Goal: Information Seeking & Learning: Check status

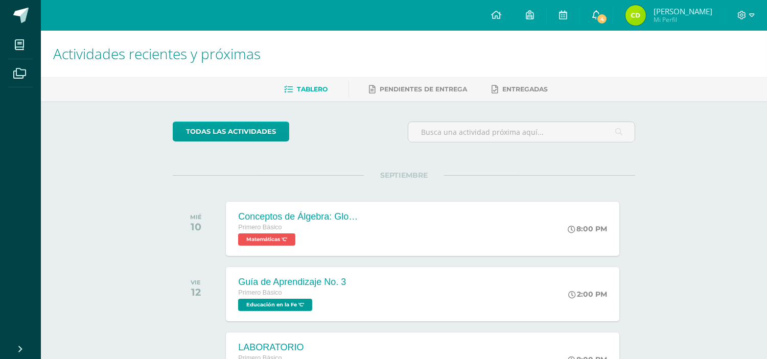
click at [609, 26] on link "4" at bounding box center [596, 15] width 33 height 31
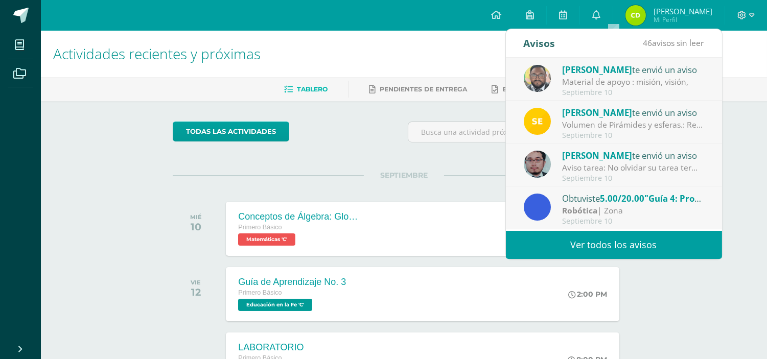
click at [578, 249] on link "Ver todos los avisos" at bounding box center [614, 245] width 216 height 28
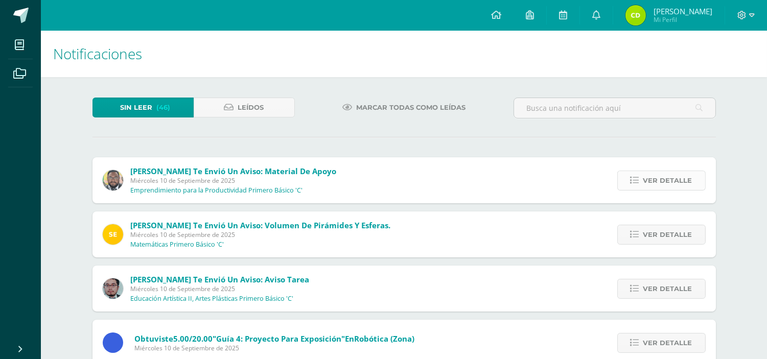
click at [656, 185] on span "Ver detalle" at bounding box center [667, 180] width 49 height 19
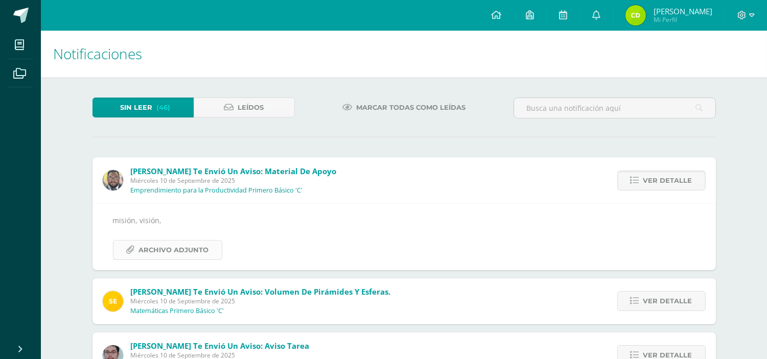
click at [179, 249] on span "Archivo Adjunto" at bounding box center [174, 250] width 70 height 19
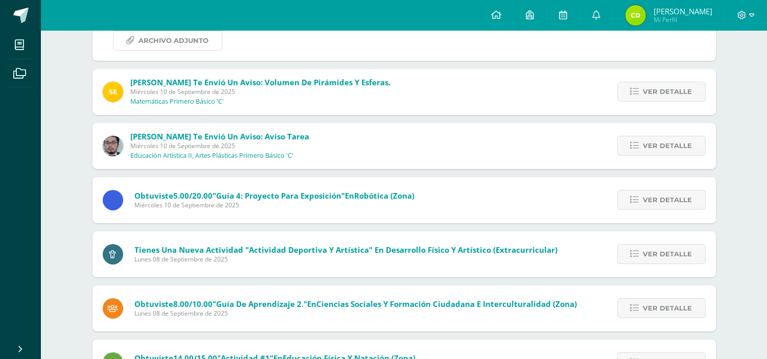
scroll to position [227, 0]
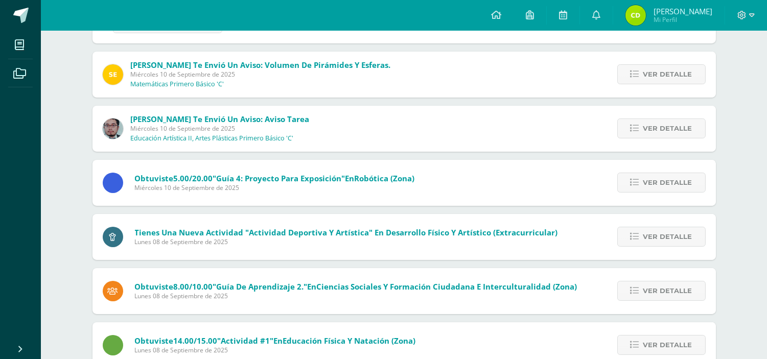
click at [646, 14] on img at bounding box center [635, 15] width 20 height 20
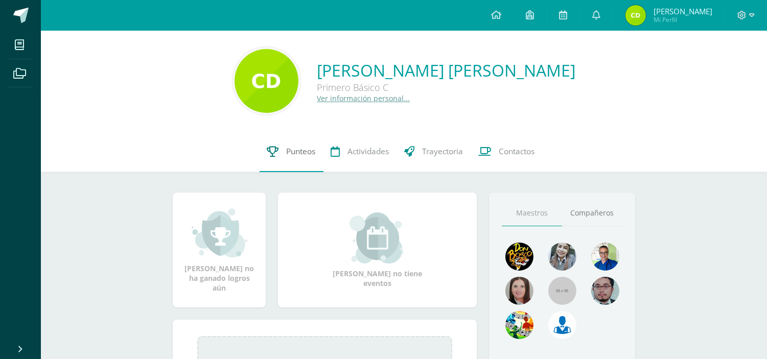
click at [284, 159] on link "Punteos" at bounding box center [292, 151] width 64 height 41
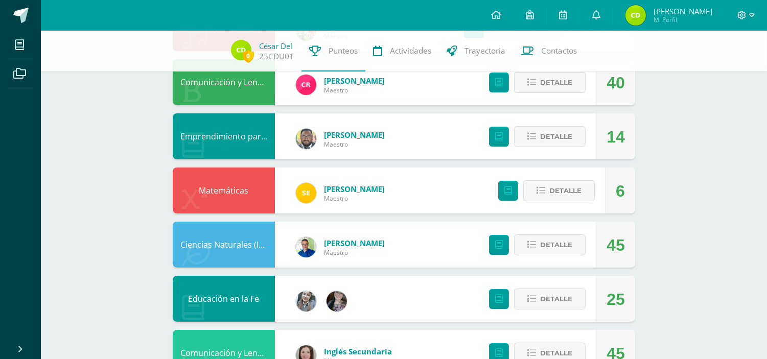
scroll to position [227, 0]
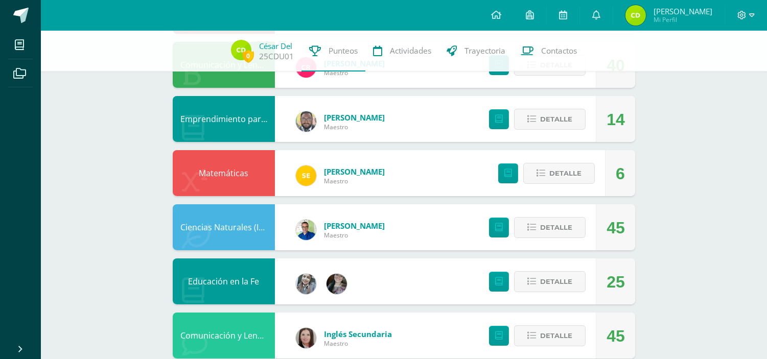
click at [130, 231] on div "0 César del 25CDU01 Punteos Actividades Trayectoria Contactos Pendiente Unidad …" at bounding box center [404, 335] width 726 height 1063
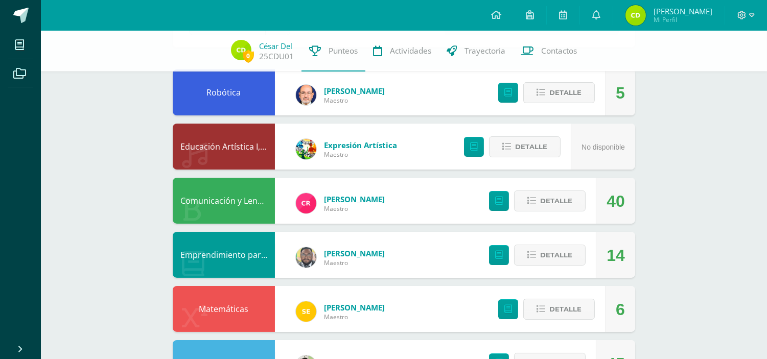
scroll to position [109, 0]
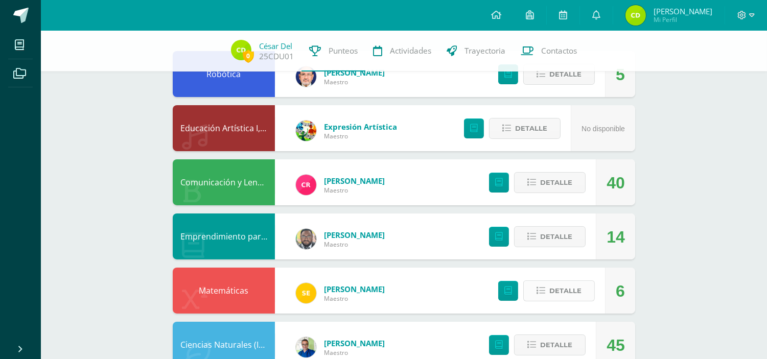
click at [532, 283] on button "Detalle" at bounding box center [559, 290] width 72 height 21
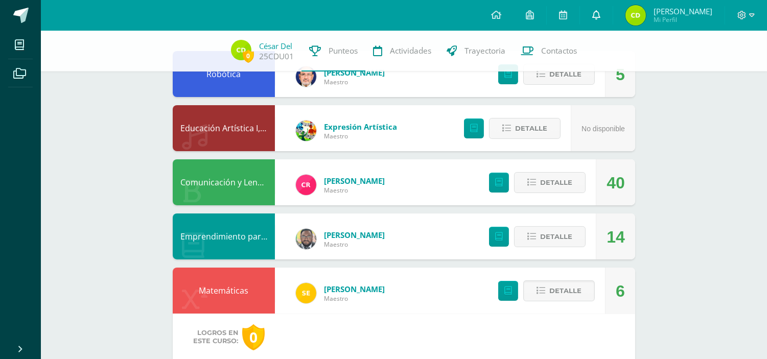
click at [600, 16] on icon at bounding box center [596, 14] width 8 height 9
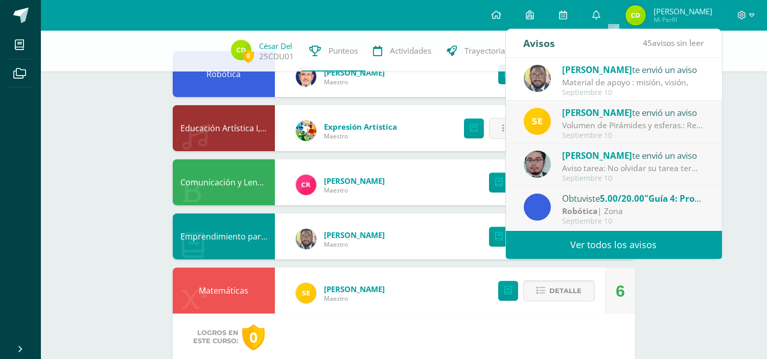
click at [583, 241] on link "Ver todos los avisos" at bounding box center [614, 245] width 216 height 28
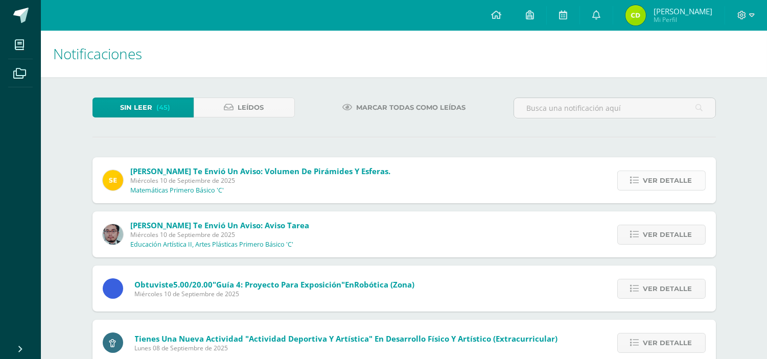
click at [635, 176] on icon at bounding box center [634, 180] width 9 height 9
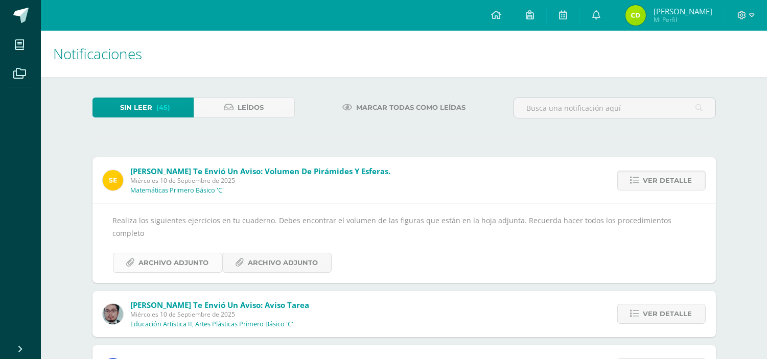
click at [187, 253] on span "Archivo Adjunto" at bounding box center [174, 262] width 70 height 19
click at [283, 253] on span "Archivo Adjunto" at bounding box center [283, 262] width 70 height 19
